Goal: Task Accomplishment & Management: Manage account settings

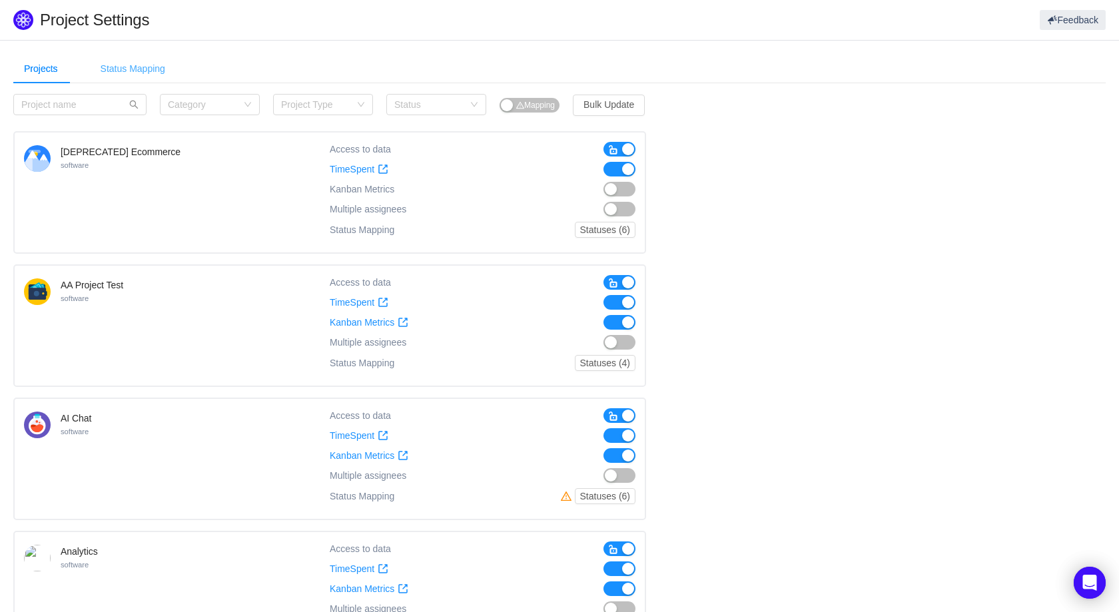
click at [112, 69] on div "Status Mapping" at bounding box center [133, 69] width 86 height 30
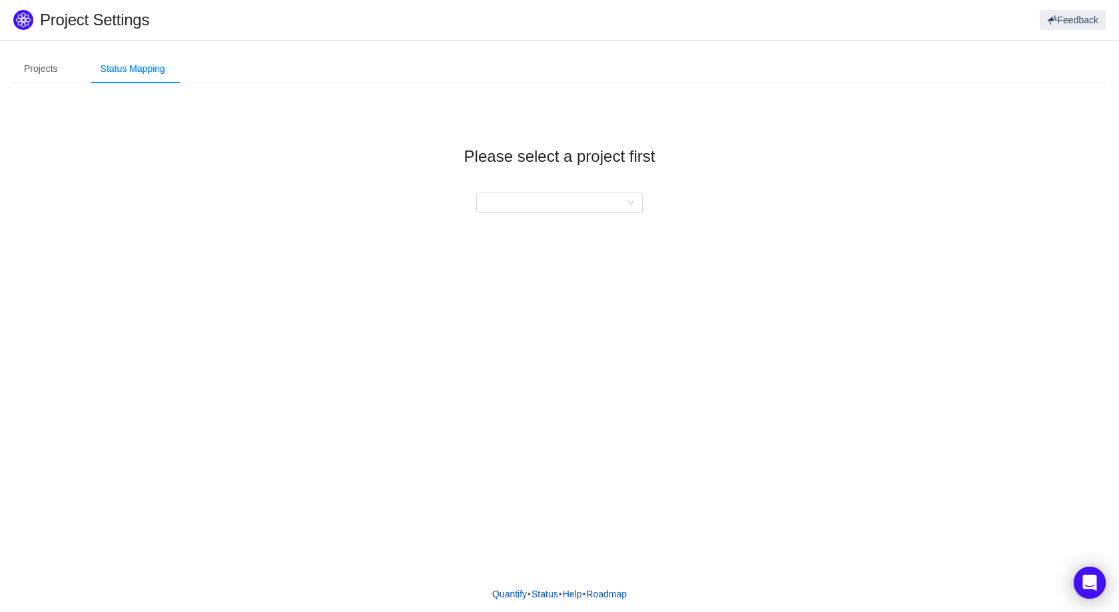
click at [470, 224] on div "Please select a project first" at bounding box center [559, 169] width 1092 height 151
click at [494, 216] on div "Please select a project first" at bounding box center [559, 169] width 1092 height 151
click at [524, 210] on div at bounding box center [555, 203] width 142 height 20
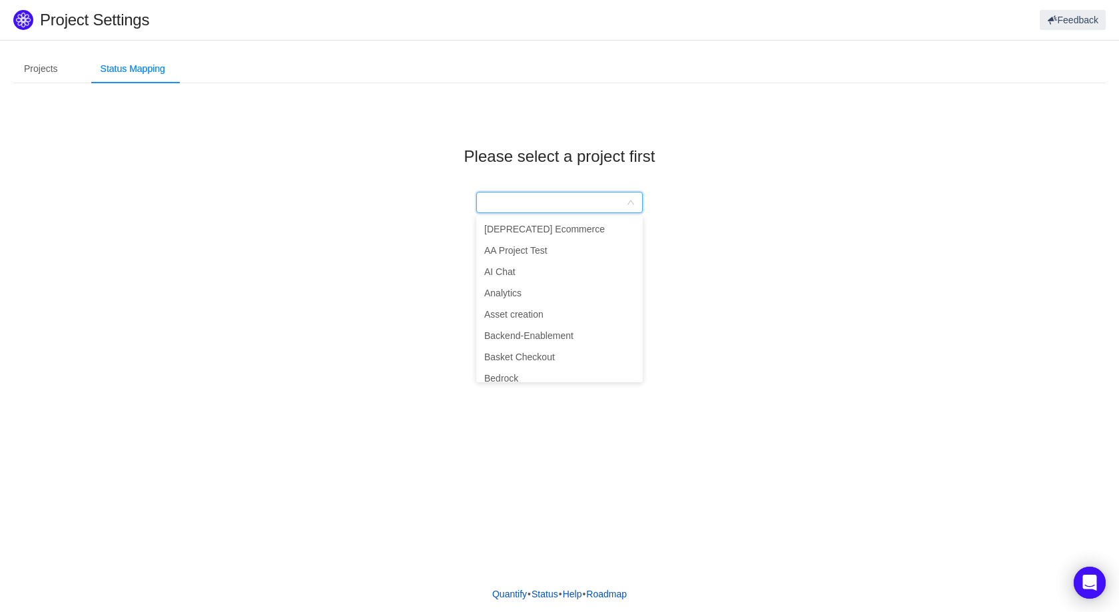
click at [344, 271] on div "Projects Status Mapping Category Project Type Status Mapping Bulk Update [DEPRE…" at bounding box center [559, 308] width 1119 height 536
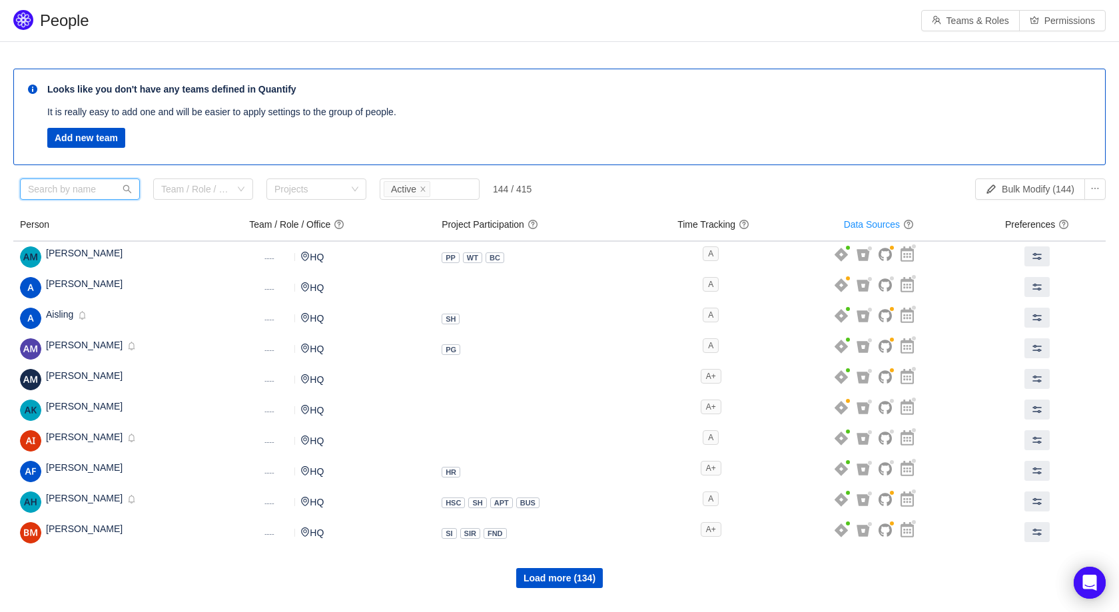
click at [98, 189] on input "text" at bounding box center [80, 189] width 120 height 21
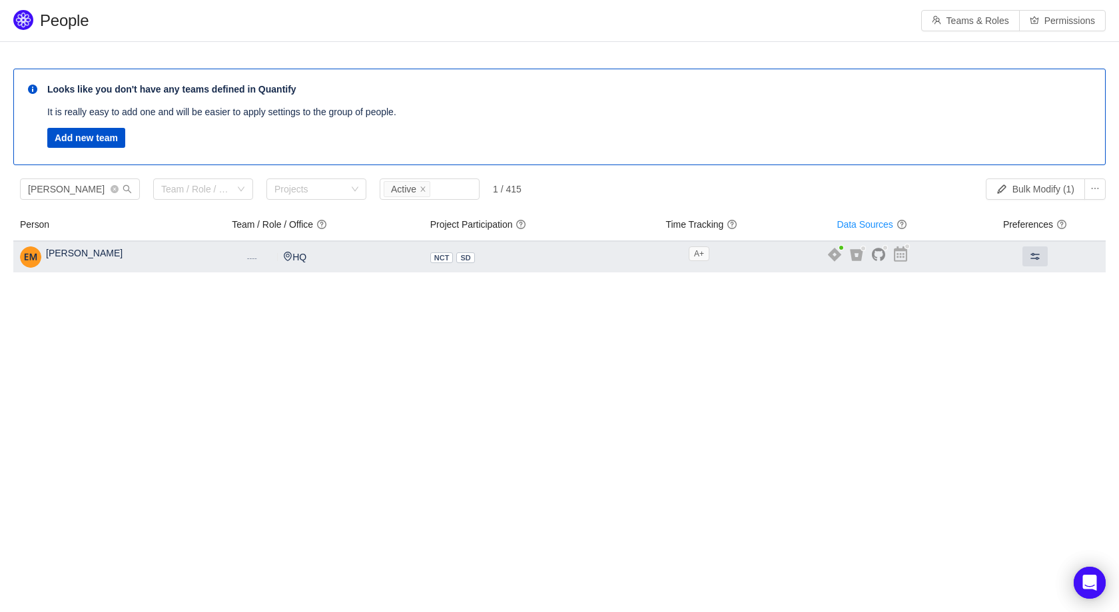
click at [88, 254] on span "[PERSON_NAME]" at bounding box center [84, 253] width 77 height 11
click at [1030, 257] on span at bounding box center [1035, 256] width 11 height 11
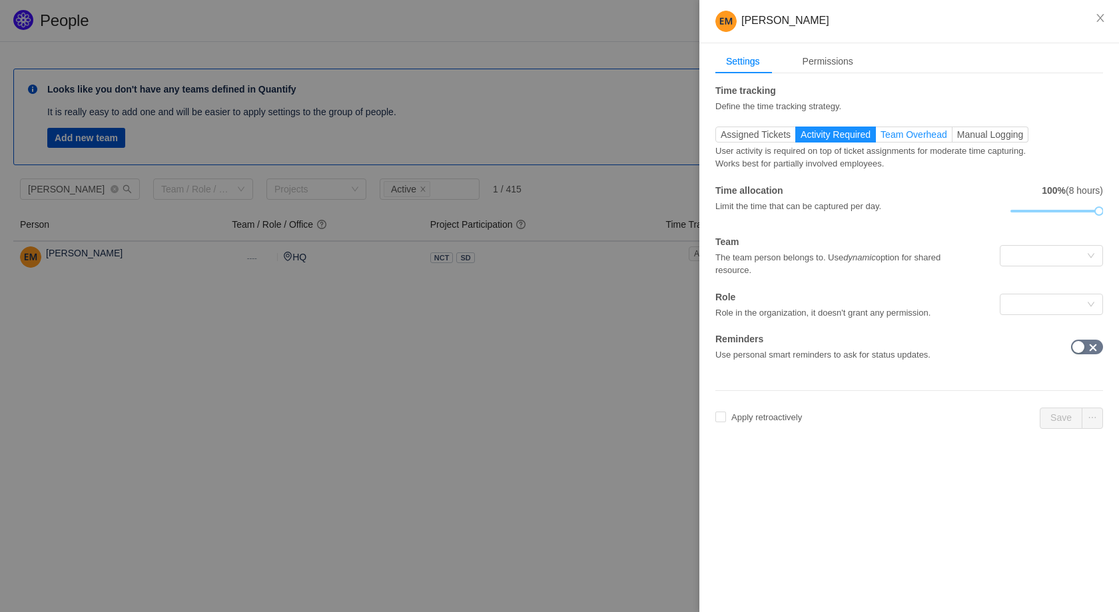
click at [911, 134] on span "Team Overhead" at bounding box center [914, 134] width 67 height 11
click at [881, 138] on input "Team Overhead" at bounding box center [881, 138] width 0 height 0
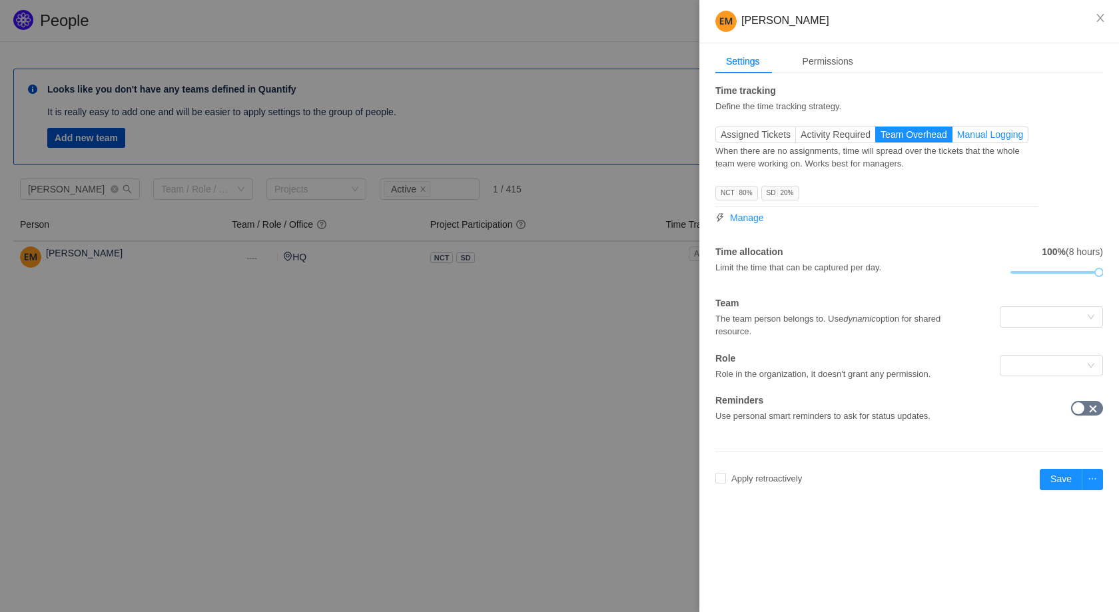
click at [983, 130] on span "Manual Logging" at bounding box center [990, 134] width 67 height 11
click at [957, 138] on input "Manual Logging" at bounding box center [957, 138] width 0 height 0
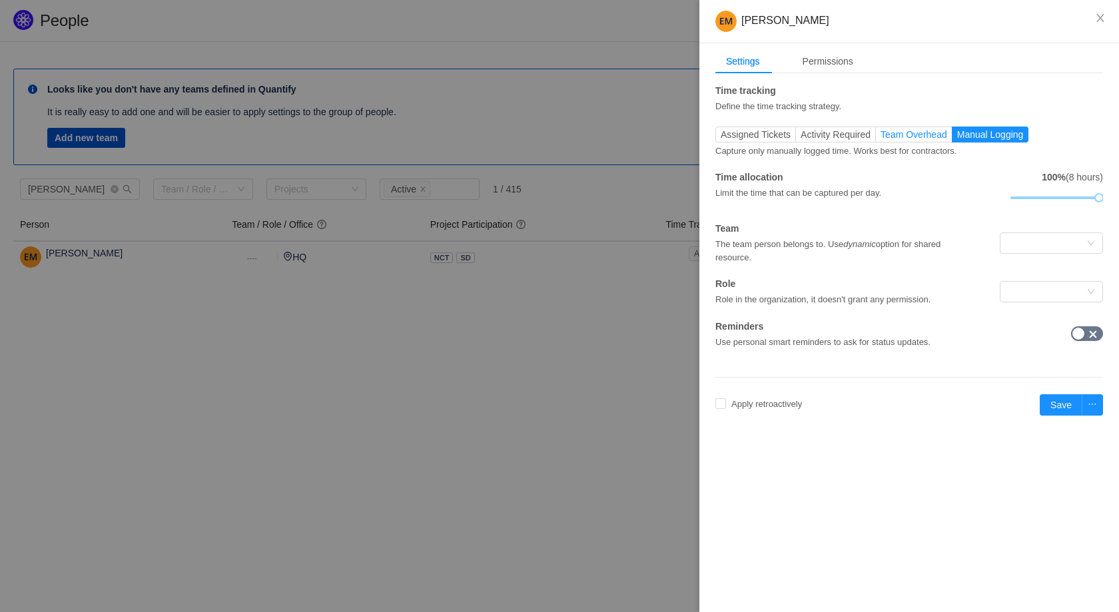
click at [922, 137] on span "Team Overhead" at bounding box center [914, 134] width 67 height 11
click at [881, 138] on input "Team Overhead" at bounding box center [881, 138] width 0 height 0
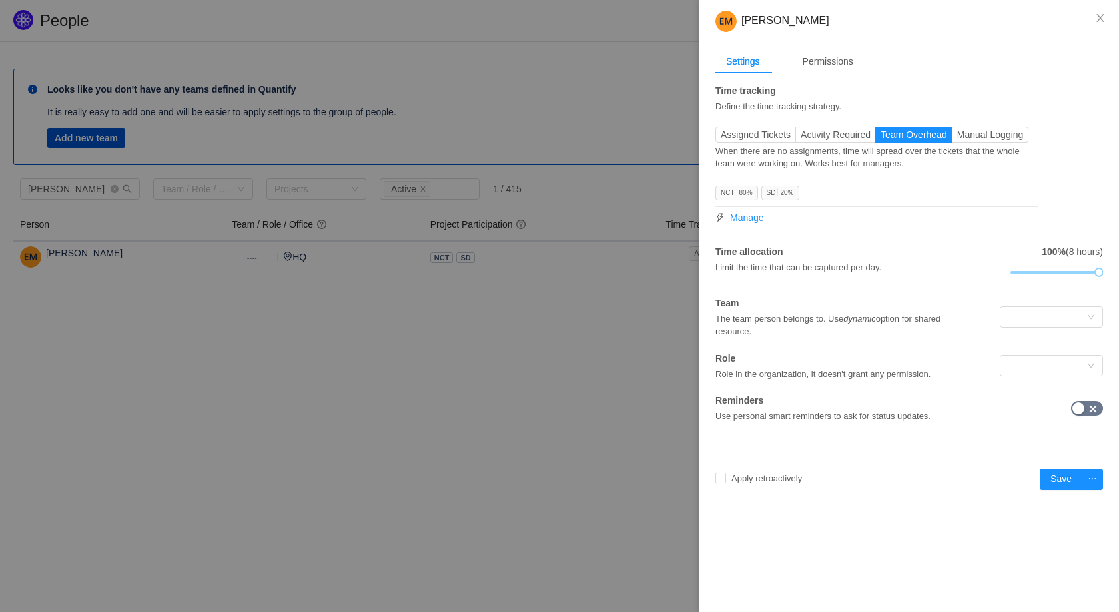
click at [852, 161] on div "When there are no assignments, time will spread over the tickets that the whole…" at bounding box center [876, 157] width 323 height 28
click at [869, 160] on div "When there are no assignments, time will spread over the tickets that the whole…" at bounding box center [876, 157] width 323 height 28
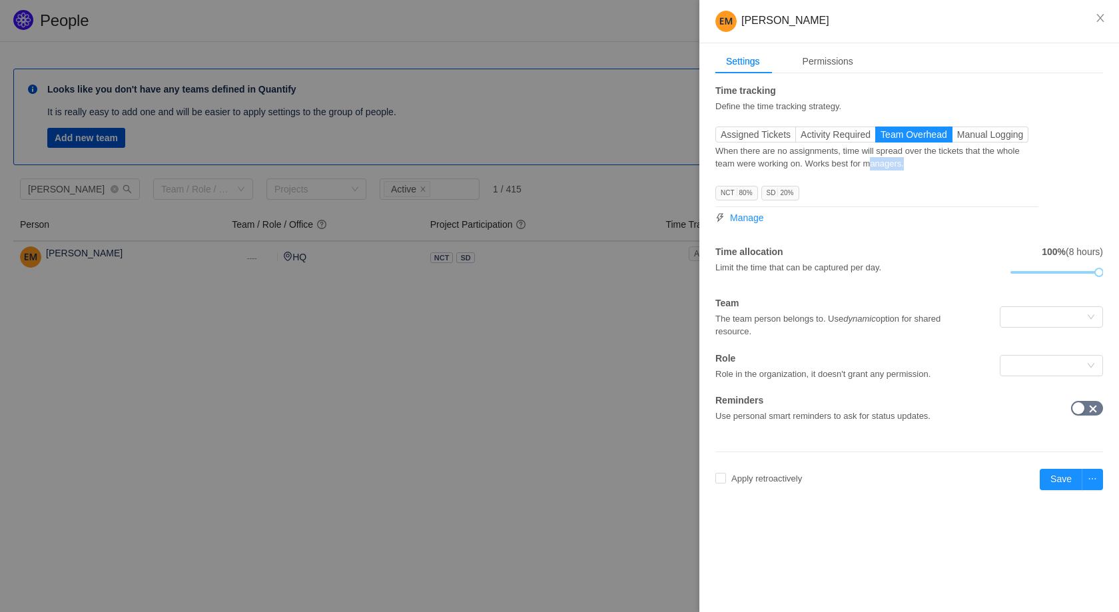
click at [869, 160] on div "When there are no assignments, time will spread over the tickets that the whole…" at bounding box center [876, 157] width 323 height 28
click at [885, 160] on div "When there are no assignments, time will spread over the tickets that the whole…" at bounding box center [876, 157] width 323 height 28
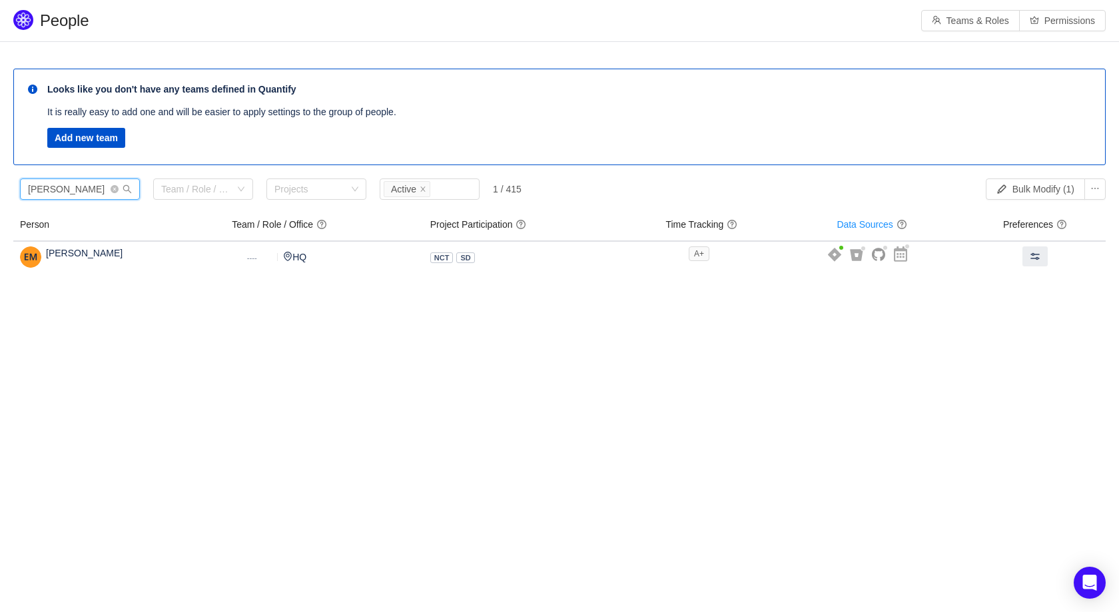
click at [67, 192] on input "[PERSON_NAME]" at bounding box center [80, 189] width 120 height 21
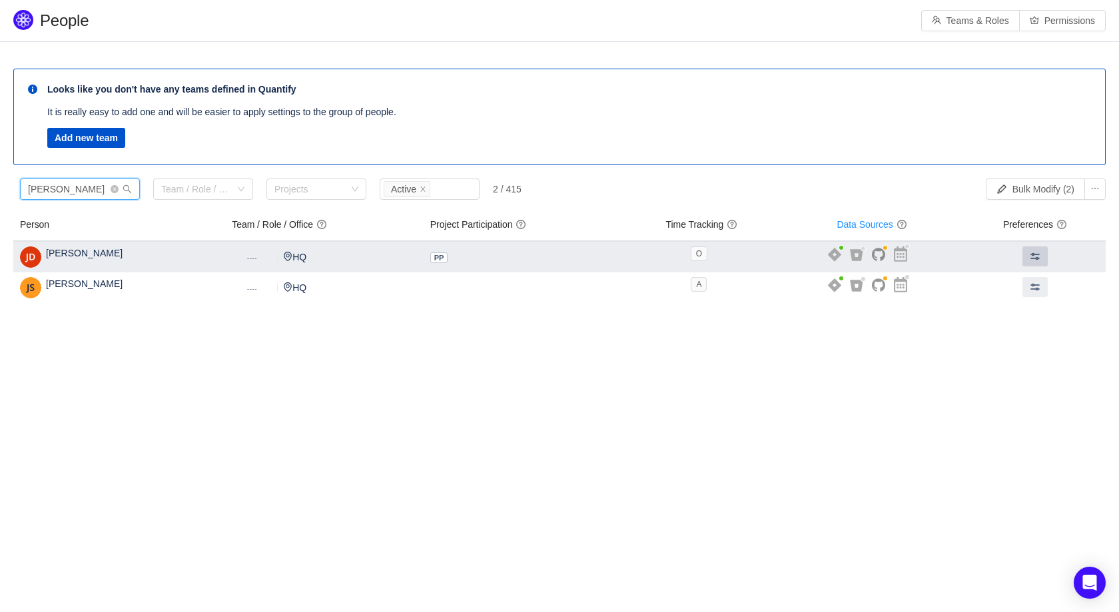
type input "[PERSON_NAME]"
click at [1030, 254] on span at bounding box center [1035, 256] width 11 height 11
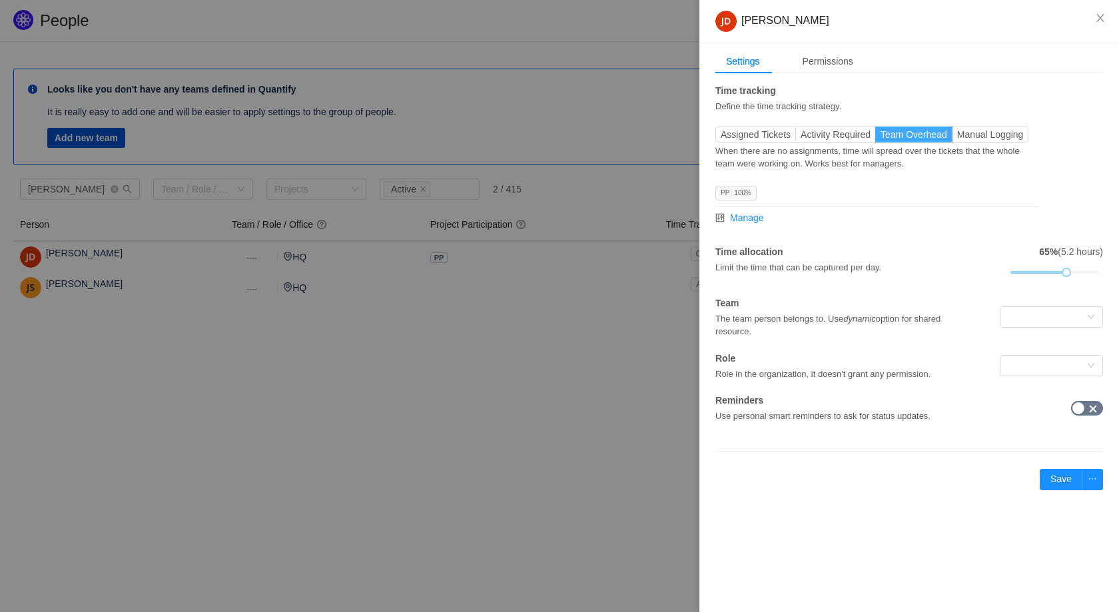
click at [907, 131] on span "Team Overhead" at bounding box center [914, 134] width 67 height 11
click at [881, 138] on input "Team Overhead" at bounding box center [881, 138] width 0 height 0
click at [855, 131] on span "Activity Required" at bounding box center [836, 134] width 70 height 11
click at [801, 138] on input "Activity Required" at bounding box center [801, 138] width 0 height 0
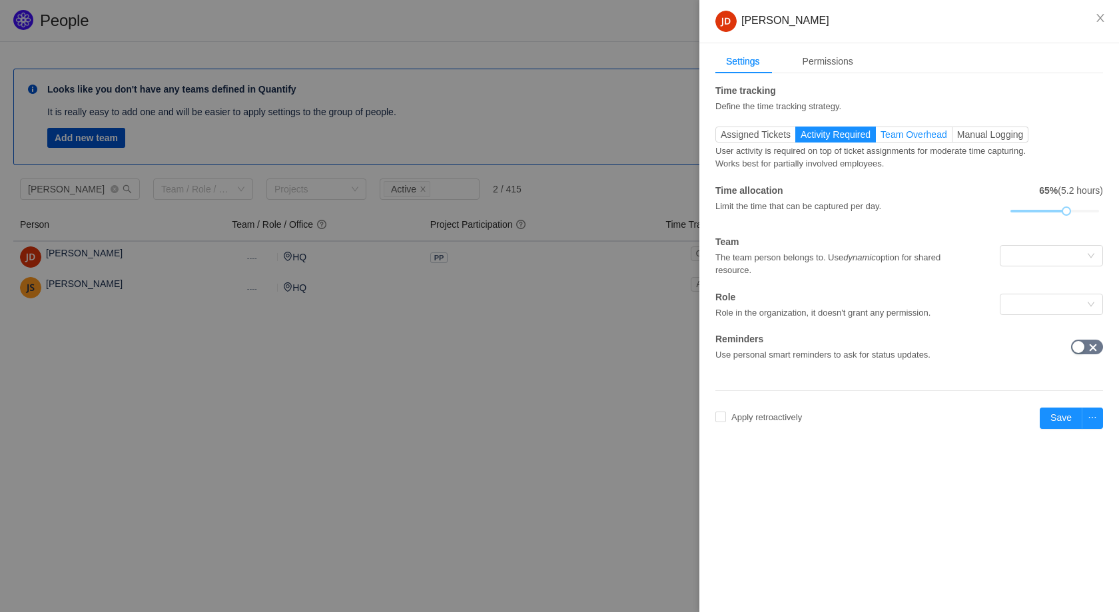
click at [920, 131] on span "Team Overhead" at bounding box center [914, 134] width 67 height 11
click at [881, 138] on input "Team Overhead" at bounding box center [881, 138] width 0 height 0
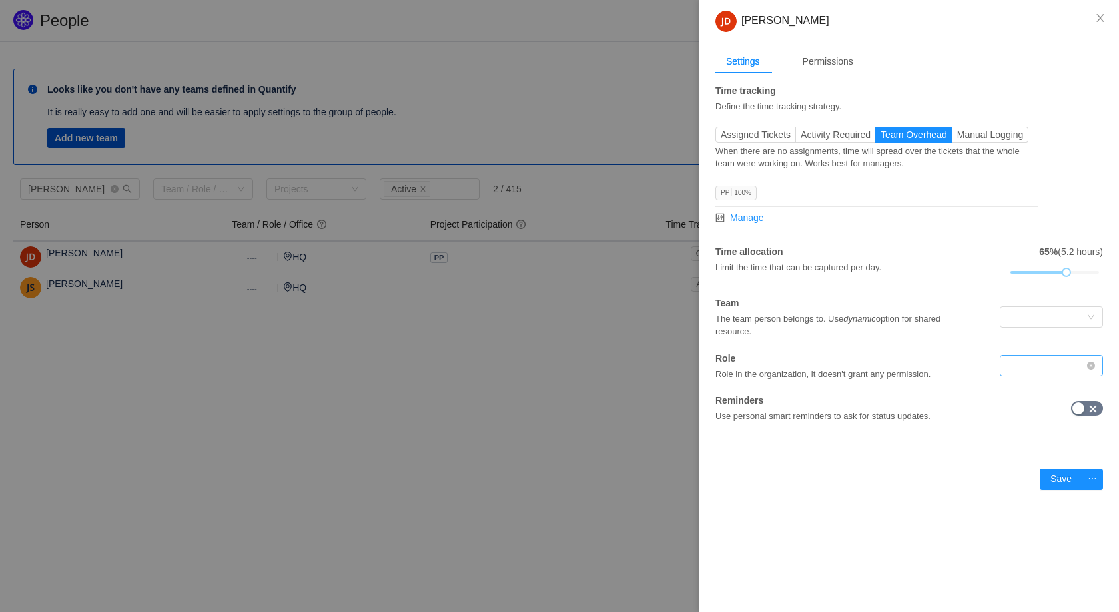
click at [1049, 376] on div at bounding box center [1051, 365] width 103 height 21
click at [1049, 373] on input at bounding box center [1047, 366] width 79 height 20
click at [957, 393] on div "Time tracking Define the time tracking strategy. Assigned Tickets Activity Requ…" at bounding box center [909, 253] width 388 height 339
click at [970, 432] on div "Time tracking Define the time tracking strategy. Assigned Tickets Activity Requ…" at bounding box center [909, 260] width 388 height 352
click at [1021, 323] on div at bounding box center [1047, 317] width 79 height 20
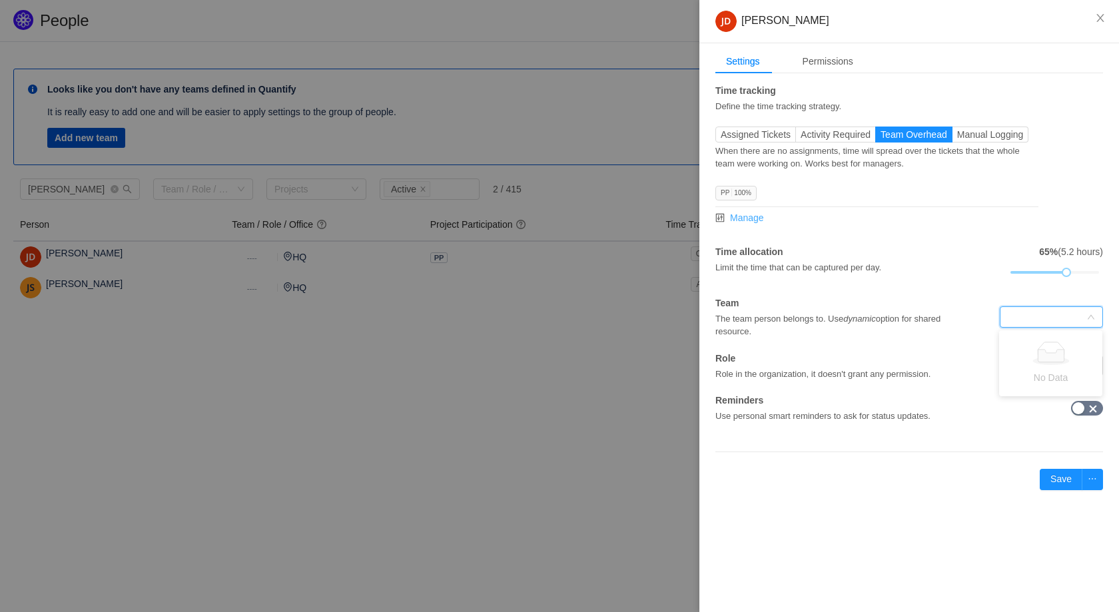
click at [731, 216] on span "Manage" at bounding box center [747, 218] width 34 height 14
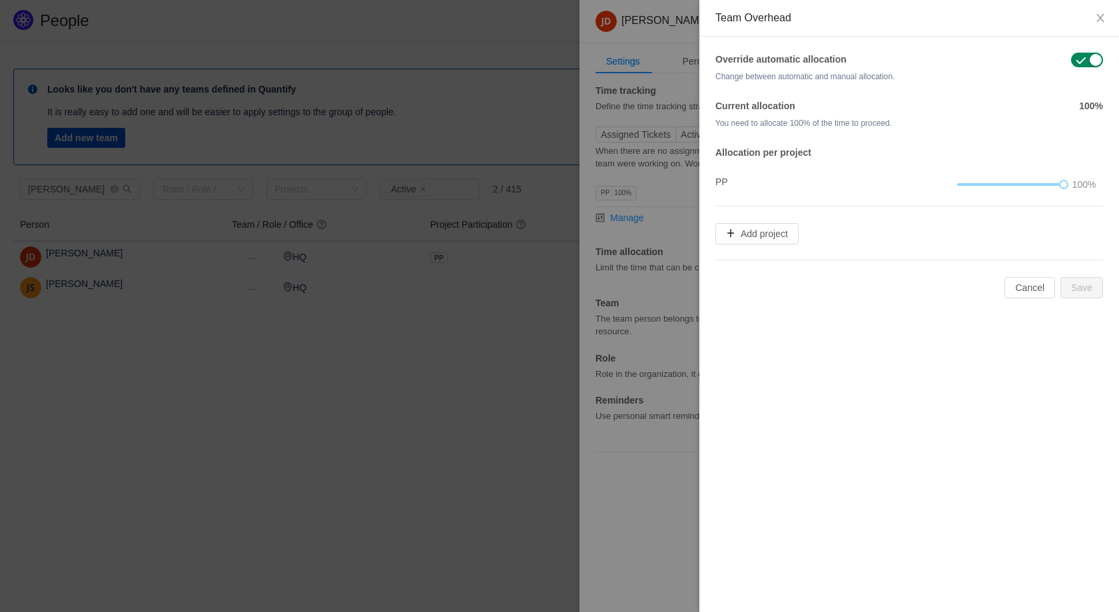
click at [712, 179] on div "Override automatic allocation Change between automatic and manual allocation. C…" at bounding box center [909, 176] width 420 height 278
click at [723, 180] on h4 "PP" at bounding box center [818, 182] width 206 height 15
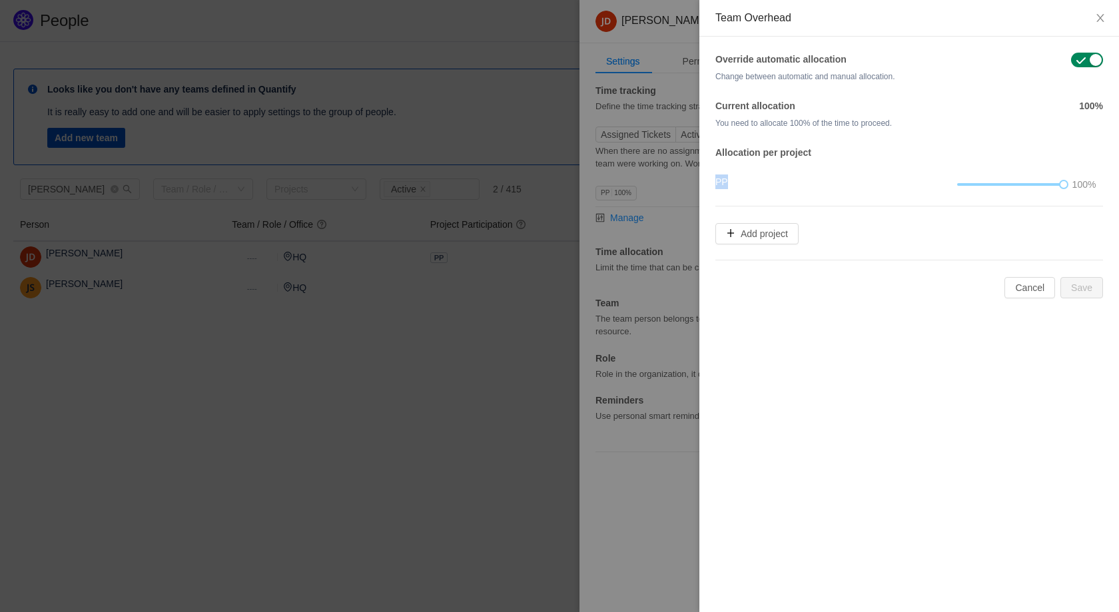
click at [717, 184] on h4 "PP" at bounding box center [818, 182] width 206 height 15
click at [745, 236] on button "Add project" at bounding box center [756, 233] width 83 height 21
click at [793, 244] on div "Select Project" at bounding box center [774, 238] width 103 height 13
type input "con"
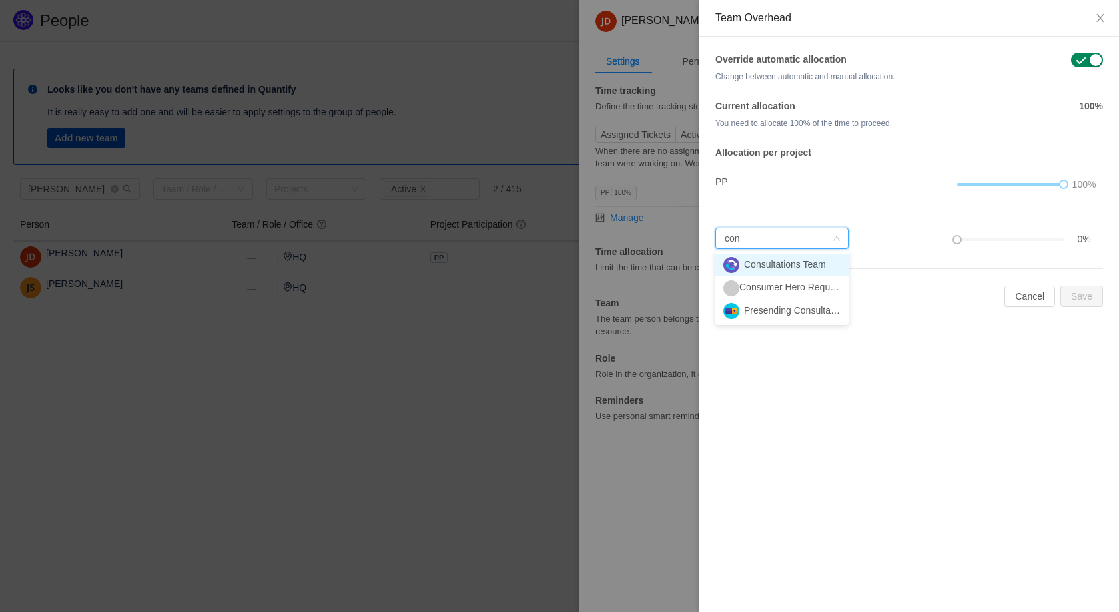
click at [791, 260] on li "Consultations Team" at bounding box center [781, 265] width 133 height 23
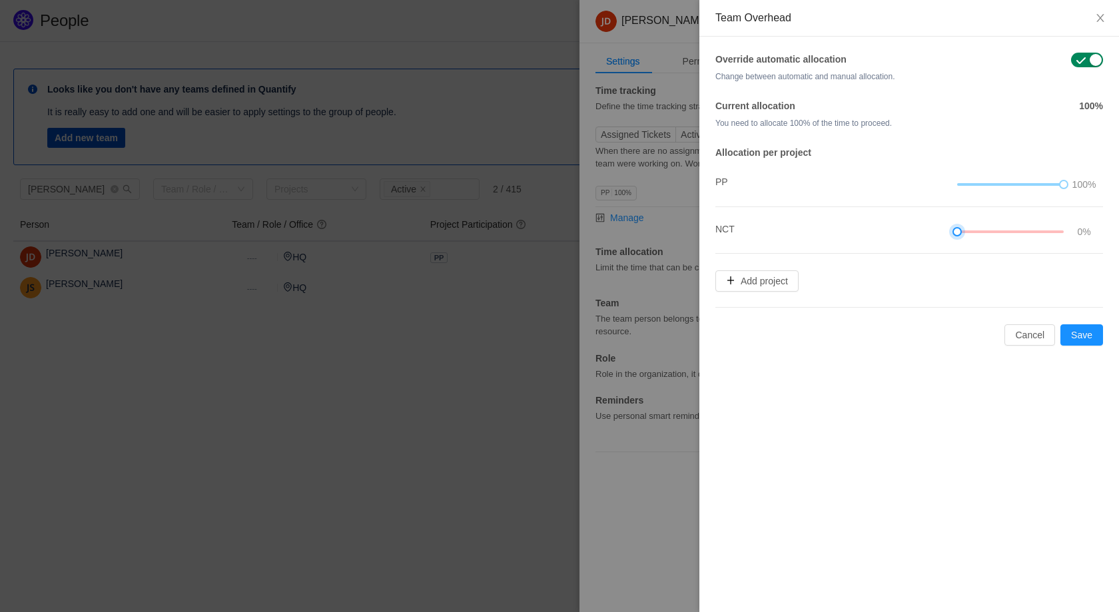
drag, startPoint x: 955, startPoint y: 234, endPoint x: 991, endPoint y: 232, distance: 36.0
click at [981, 234] on div at bounding box center [1010, 232] width 107 height 8
drag, startPoint x: 1059, startPoint y: 182, endPoint x: 1000, endPoint y: 178, distance: 59.4
click at [998, 179] on div at bounding box center [1010, 184] width 107 height 15
drag, startPoint x: 958, startPoint y: 228, endPoint x: 1002, endPoint y: 230, distance: 44.0
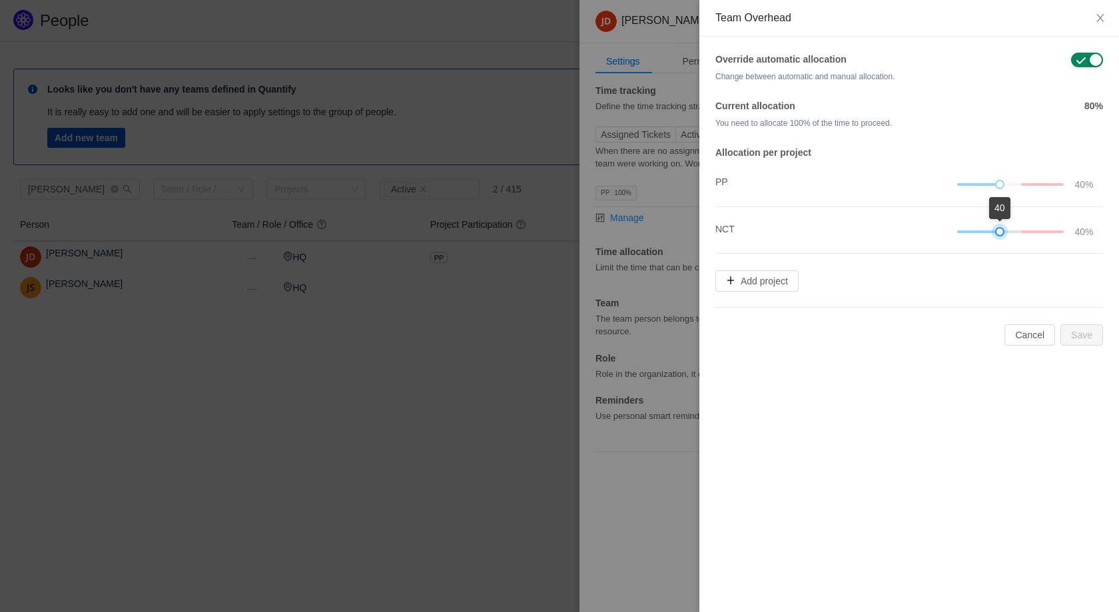
click at [1002, 230] on div at bounding box center [999, 231] width 9 height 9
click at [1017, 165] on li "PP 40%" at bounding box center [909, 183] width 388 height 47
click at [1098, 21] on icon "icon: close" at bounding box center [1099, 18] width 7 height 8
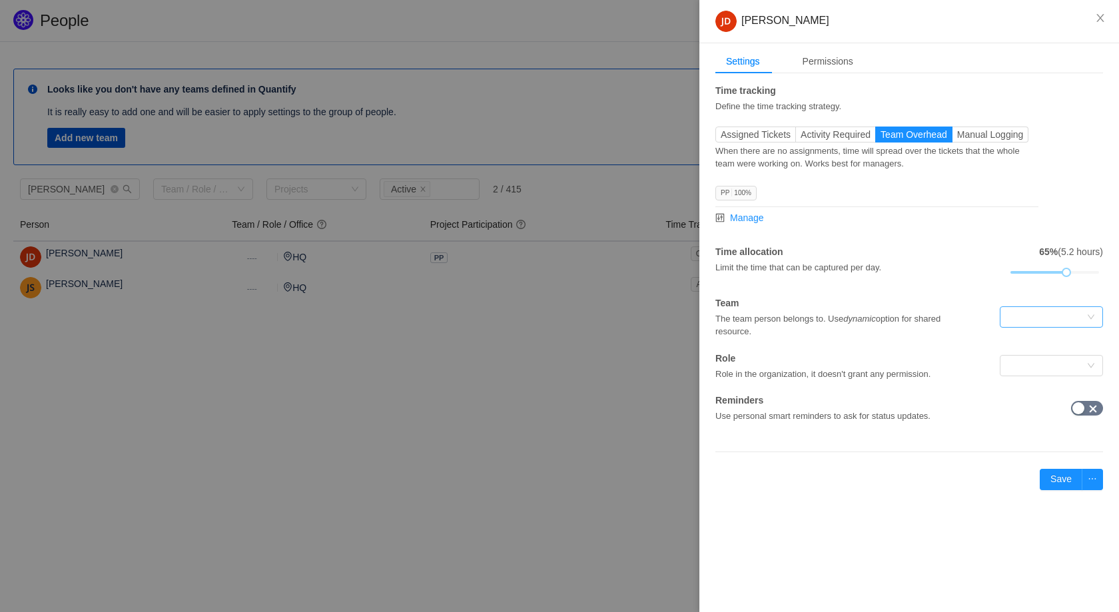
click at [1015, 321] on div at bounding box center [1047, 317] width 79 height 20
click at [961, 374] on div "Role in the organization, it doesn't grant any permission." at bounding box center [844, 373] width 258 height 15
click at [1097, 21] on icon "icon: close" at bounding box center [1100, 18] width 11 height 11
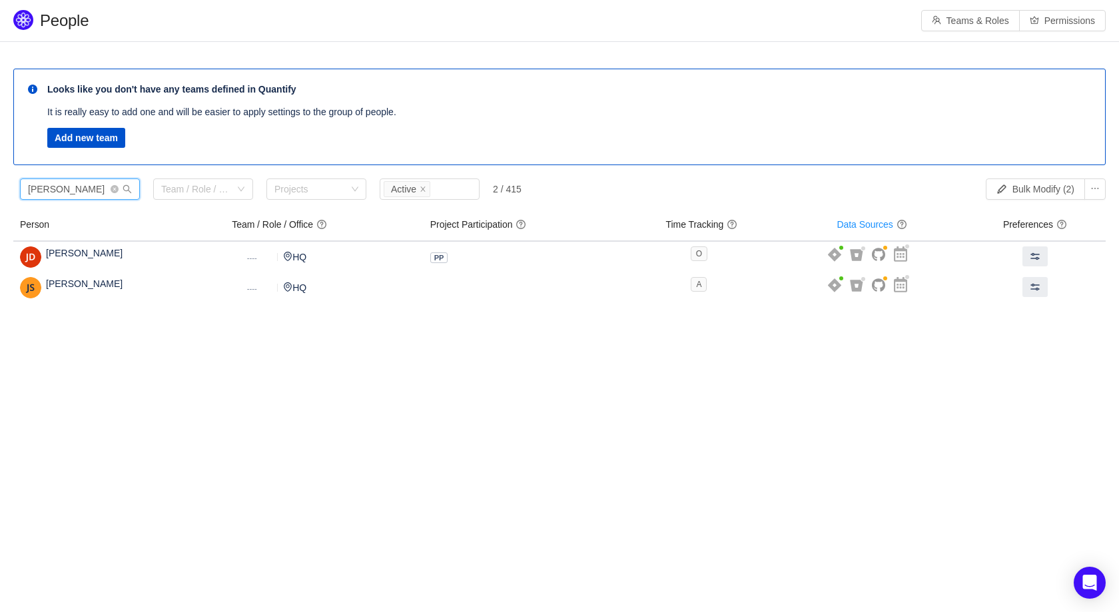
click at [94, 191] on input "[PERSON_NAME]" at bounding box center [80, 189] width 120 height 21
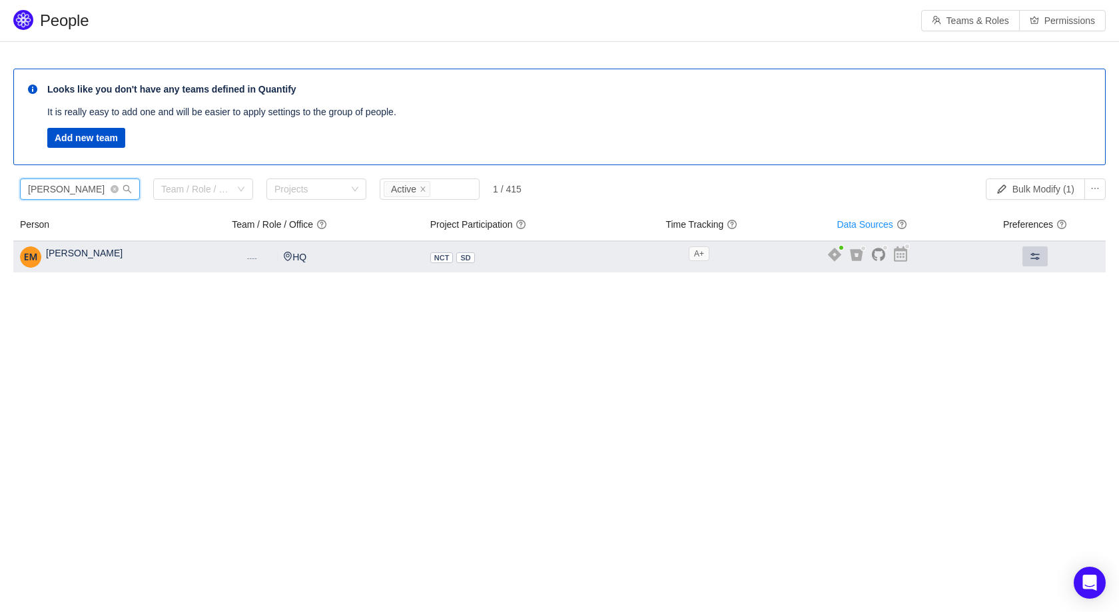
type input "[PERSON_NAME]"
click at [1030, 256] on span at bounding box center [1035, 256] width 11 height 11
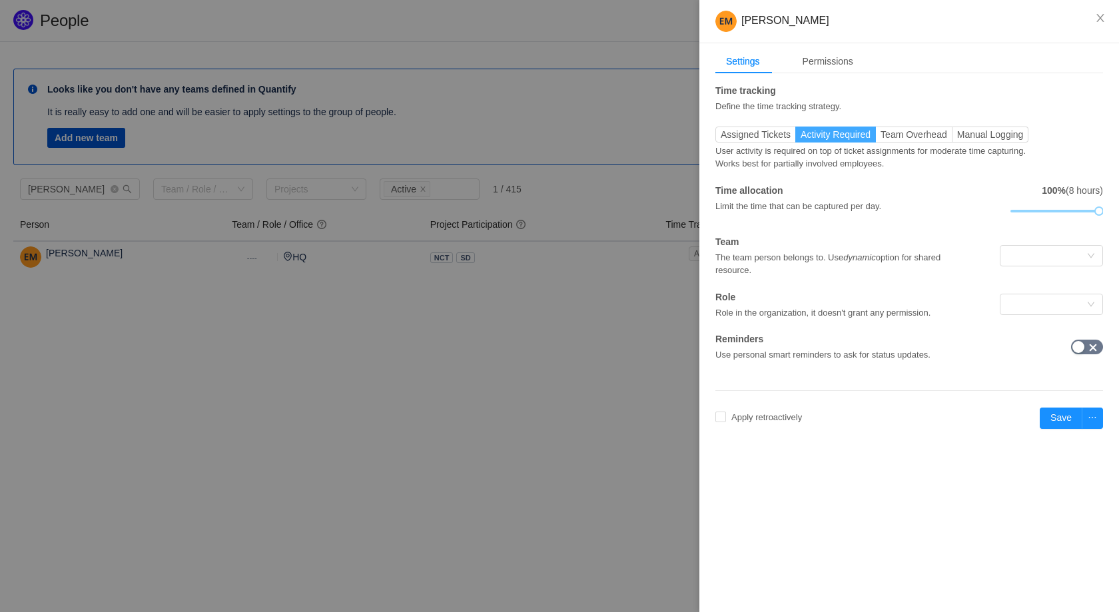
click at [831, 136] on span "Activity Required" at bounding box center [836, 134] width 70 height 11
click at [801, 138] on input "Activity Required" at bounding box center [801, 138] width 0 height 0
click at [984, 129] on span "Manual Logging" at bounding box center [990, 134] width 67 height 11
click at [957, 138] on input "Manual Logging" at bounding box center [957, 138] width 0 height 0
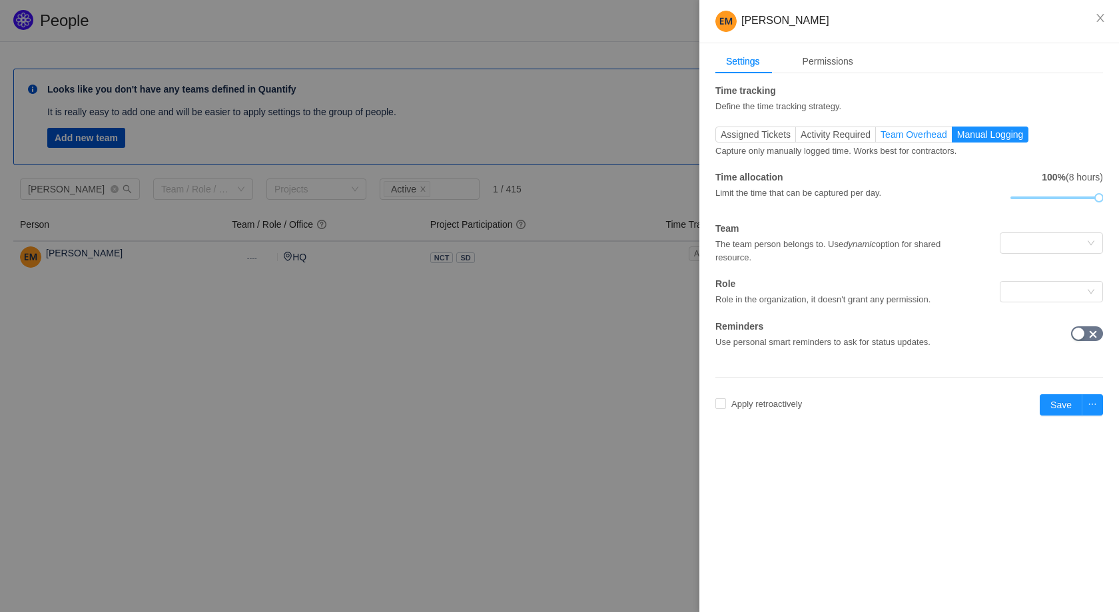
click at [953, 135] on label "Team Overhead" at bounding box center [914, 135] width 77 height 16
click at [881, 138] on input "Team Overhead" at bounding box center [881, 138] width 0 height 0
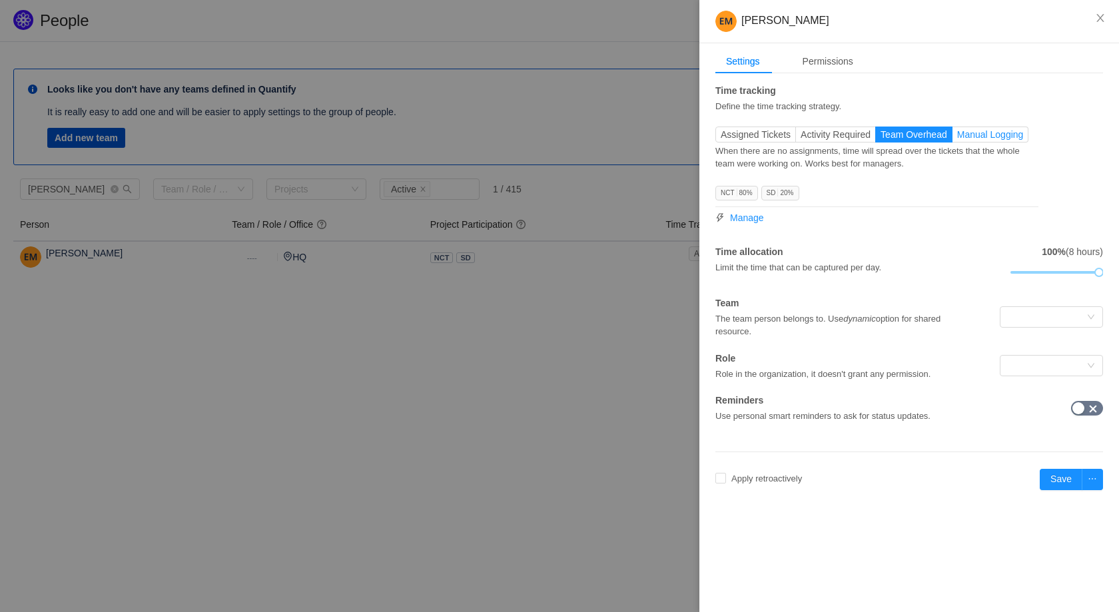
click at [981, 128] on label "Manual Logging" at bounding box center [991, 135] width 77 height 16
click at [957, 138] on input "Manual Logging" at bounding box center [957, 138] width 0 height 0
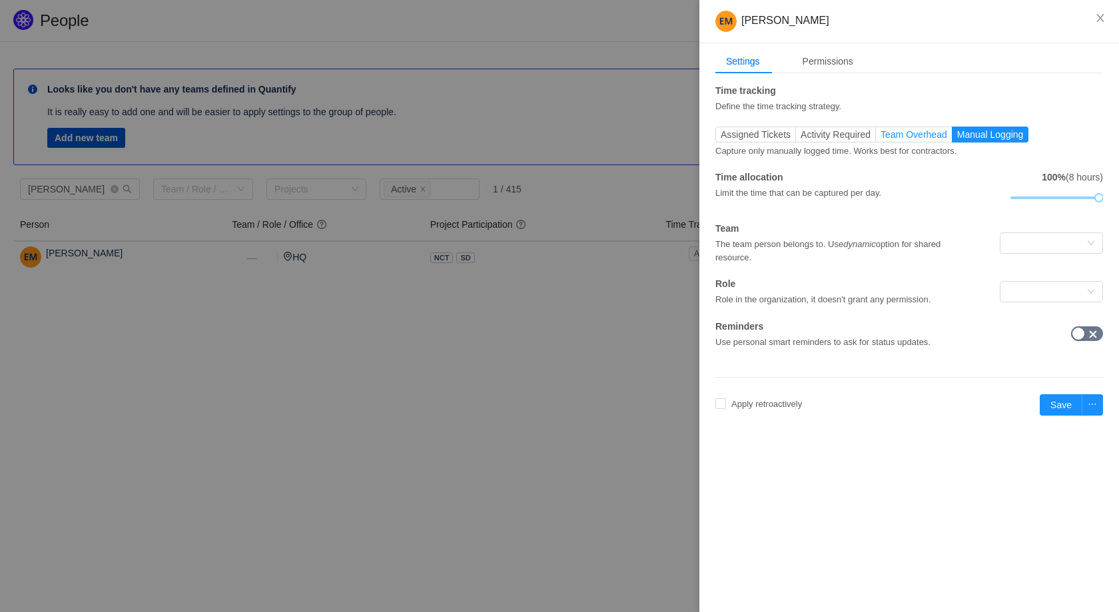
click at [912, 139] on span "Team Overhead" at bounding box center [914, 134] width 67 height 11
click at [881, 138] on input "Team Overhead" at bounding box center [881, 138] width 0 height 0
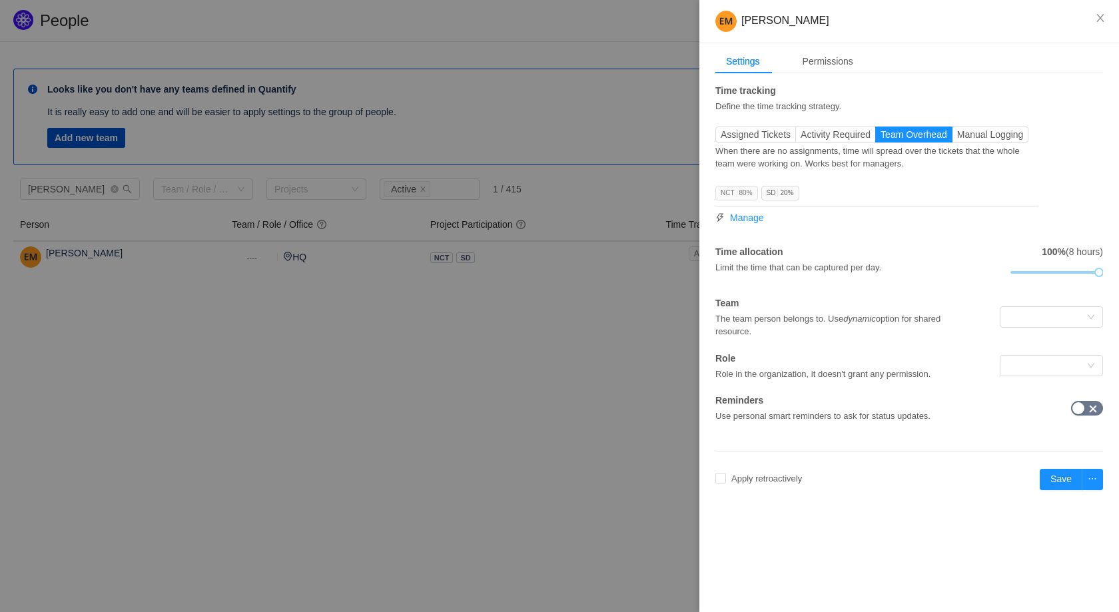
click at [729, 193] on span "NCT 80%" at bounding box center [736, 193] width 43 height 15
click at [810, 194] on div "NCT 80% SD 20% Manage" at bounding box center [876, 204] width 323 height 41
click at [778, 190] on div at bounding box center [777, 193] width 1 height 9
click at [756, 217] on span "Manage" at bounding box center [747, 218] width 34 height 14
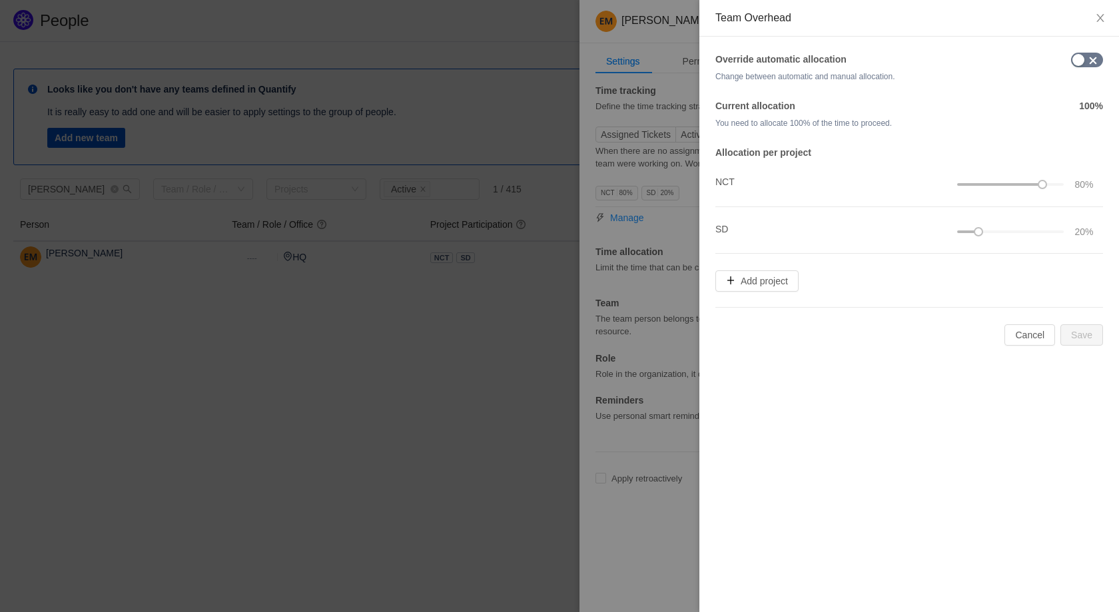
click at [717, 184] on h4 "NCT" at bounding box center [818, 182] width 206 height 15
click at [1100, 19] on icon "icon: close" at bounding box center [1099, 18] width 7 height 8
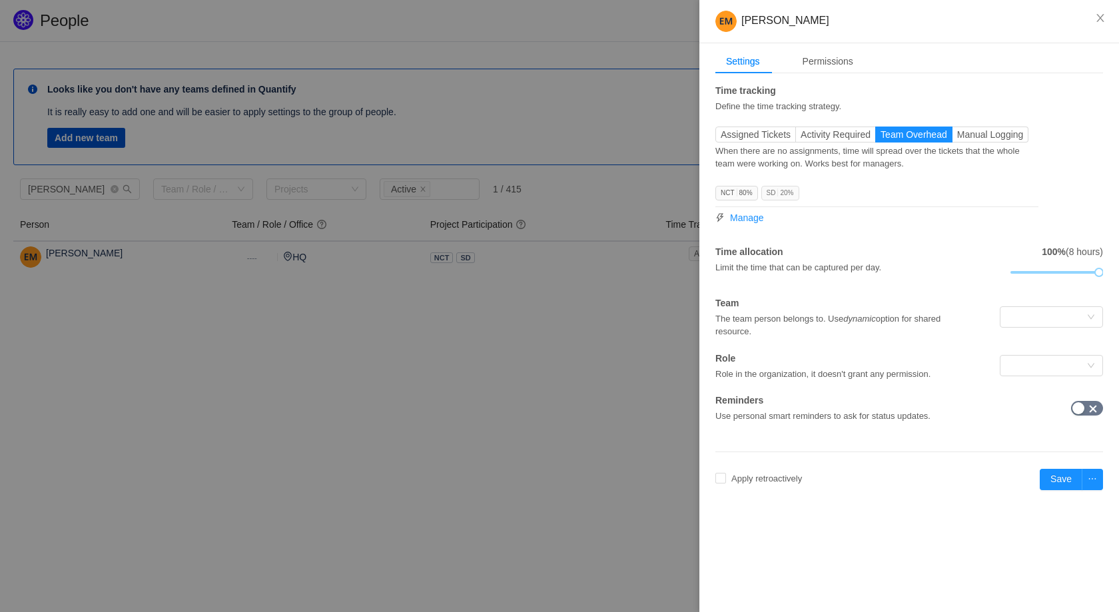
click at [786, 193] on span "SD 20%" at bounding box center [780, 193] width 38 height 15
click at [1030, 322] on div at bounding box center [1047, 317] width 79 height 20
click at [1022, 293] on div "Time tracking Define the time tracking strategy. Assigned Tickets Activity Requ…" at bounding box center [909, 253] width 388 height 339
click at [740, 220] on span "Manage" at bounding box center [747, 218] width 34 height 14
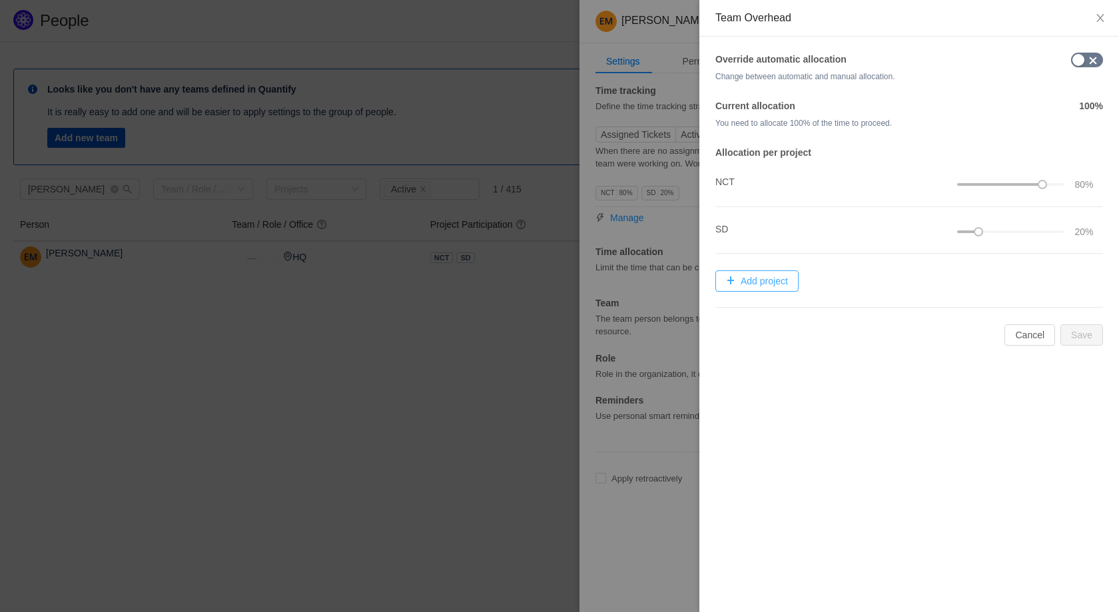
click at [747, 284] on button "Add project" at bounding box center [756, 280] width 83 height 21
click at [747, 284] on div "Select Project" at bounding box center [774, 285] width 103 height 13
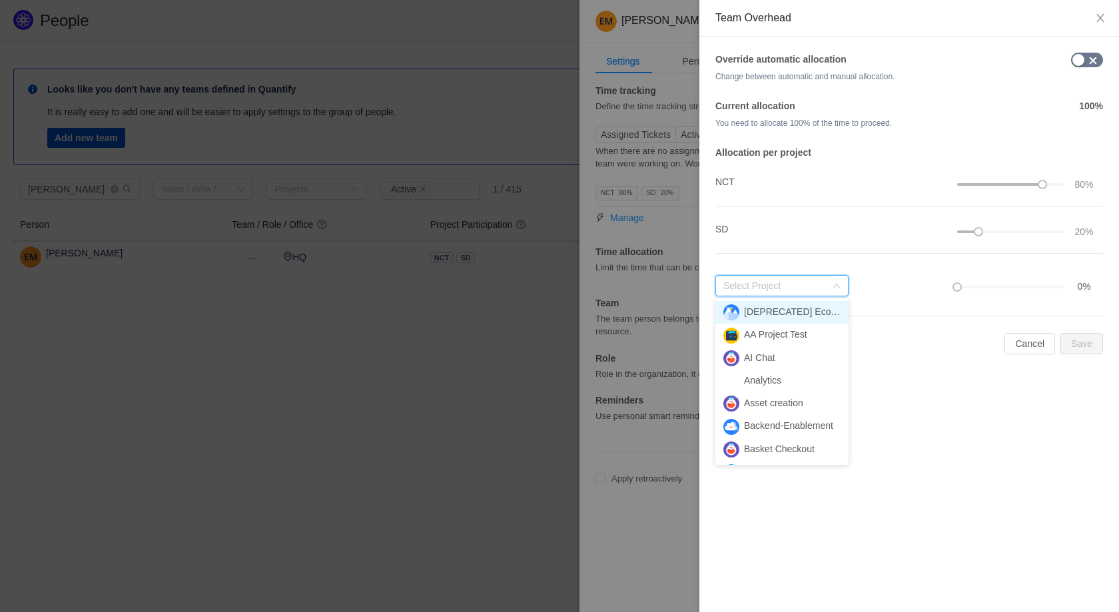
click at [868, 312] on form "Override automatic allocation Change between automatic and manual allocation. C…" at bounding box center [909, 204] width 388 height 302
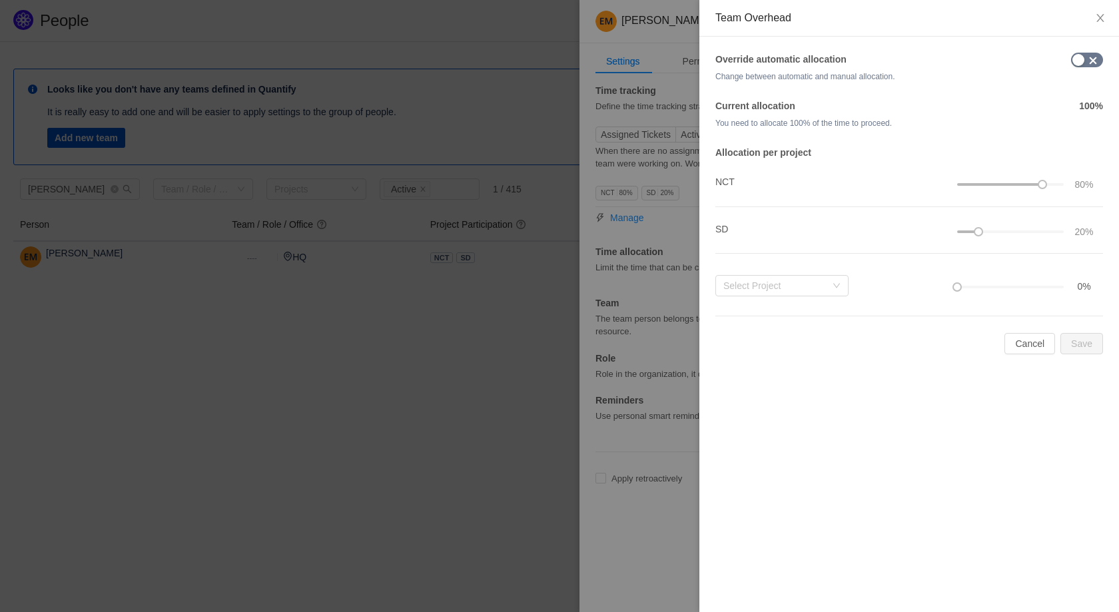
click at [674, 308] on div at bounding box center [559, 306] width 1119 height 612
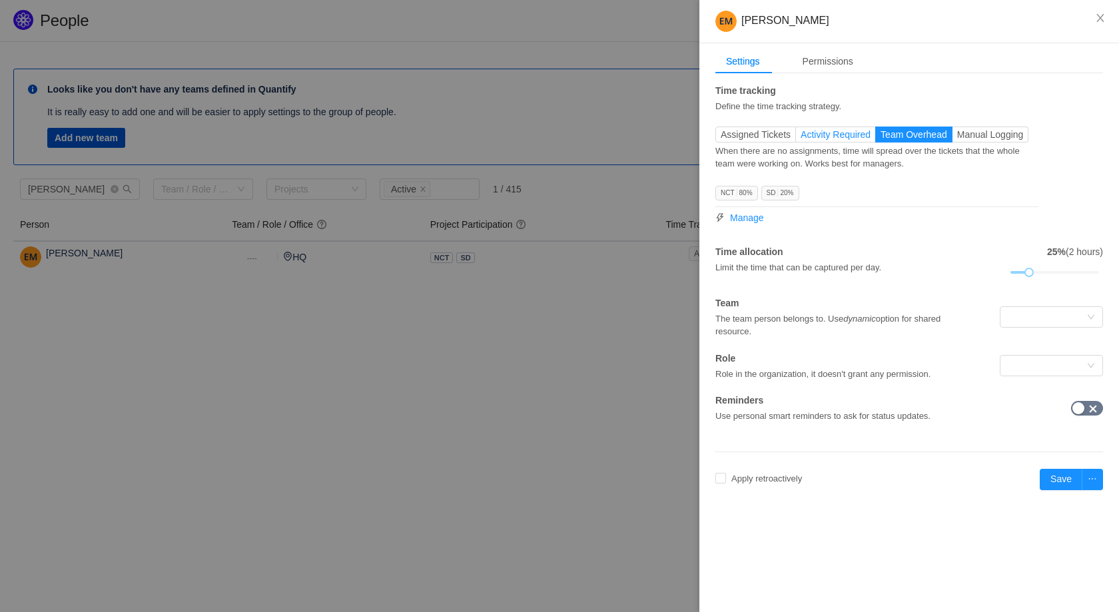
click at [835, 136] on span "Activity Required" at bounding box center [836, 134] width 70 height 11
click at [801, 138] on input "Activity Required" at bounding box center [801, 138] width 0 height 0
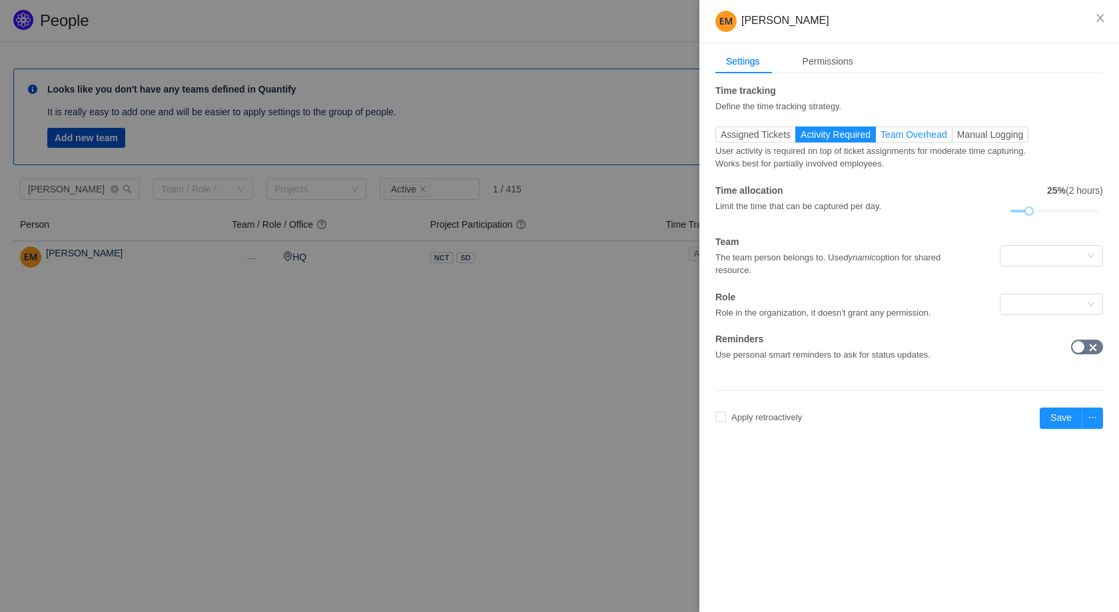
click at [941, 138] on span "Team Overhead" at bounding box center [914, 134] width 67 height 11
click at [881, 138] on input "Team Overhead" at bounding box center [881, 138] width 0 height 0
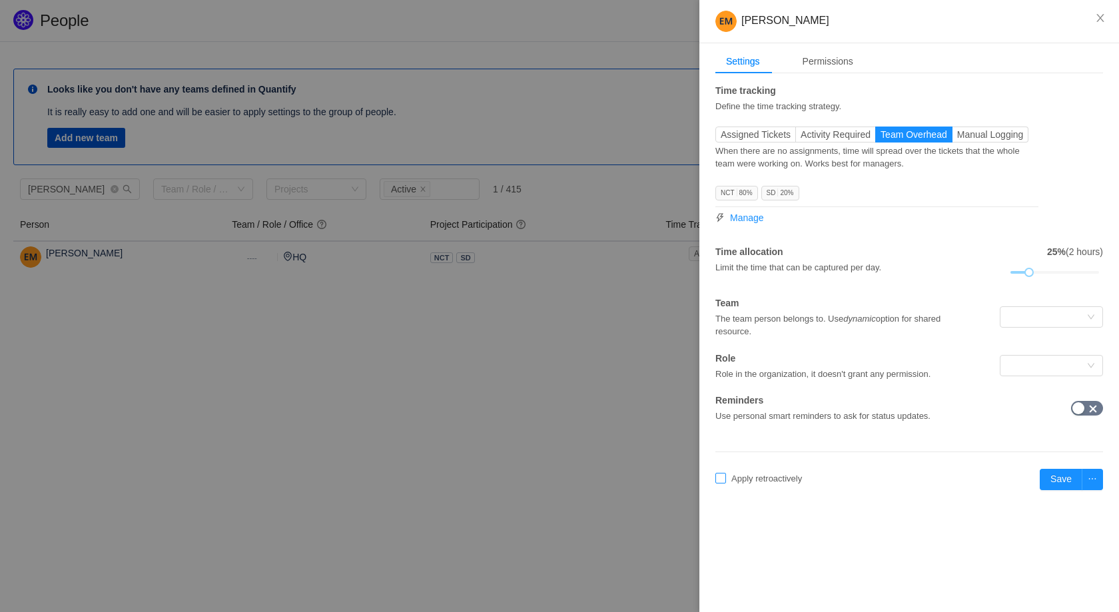
click at [719, 475] on input "Apply retroactively" at bounding box center [720, 478] width 11 height 11
